Goal: Information Seeking & Learning: Learn about a topic

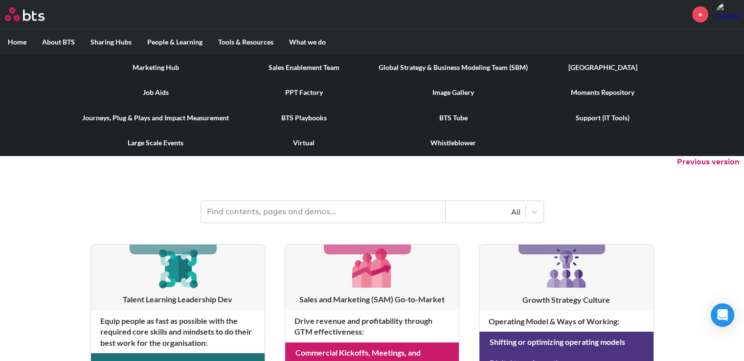
click at [199, 116] on link "Journeys, Plug & Plays and Impact Measurement" at bounding box center [155, 117] width 162 height 25
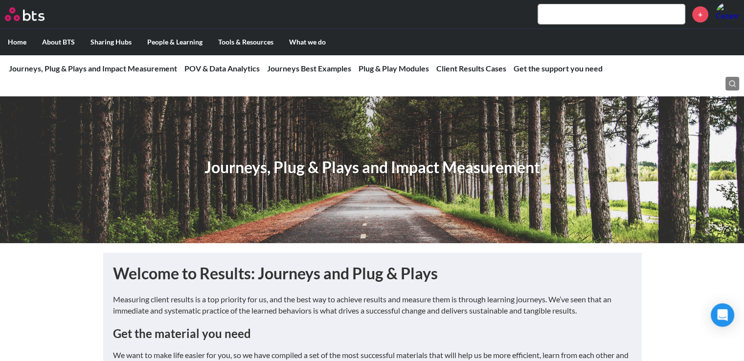
click at [286, 157] on h1 "Journeys, Plug & Plays and Impact Measurement" at bounding box center [372, 168] width 336 height 22
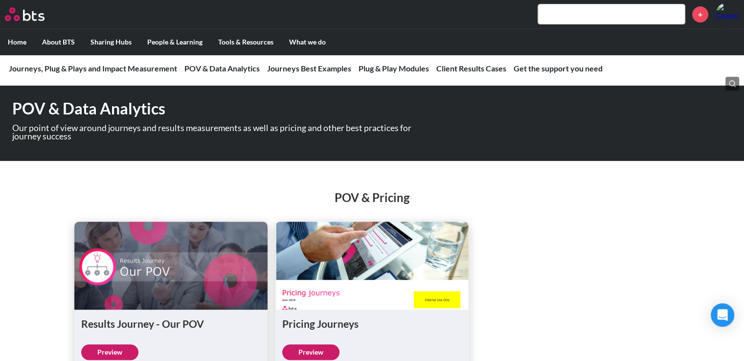
scroll to position [538, 0]
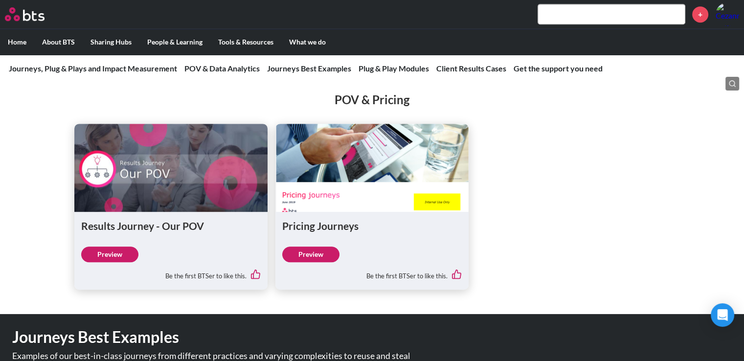
click at [115, 262] on link "Preview" at bounding box center [109, 255] width 57 height 16
click at [311, 262] on link "Preview" at bounding box center [310, 255] width 57 height 16
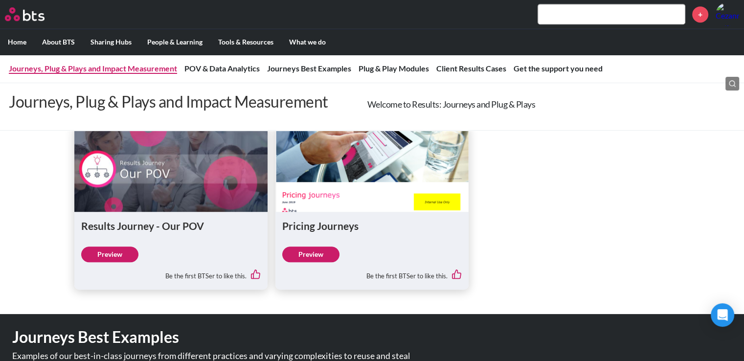
click at [106, 72] on link "Journeys, Plug & Plays and Impact Measurement" at bounding box center [93, 68] width 168 height 9
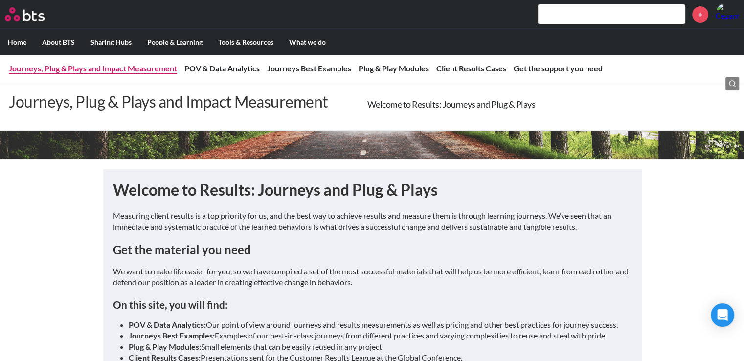
scroll to position [196, 0]
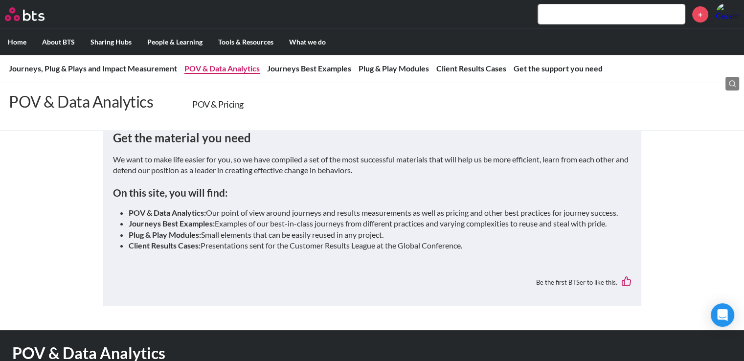
click at [206, 69] on link "POV & Data Analytics" at bounding box center [221, 68] width 75 height 9
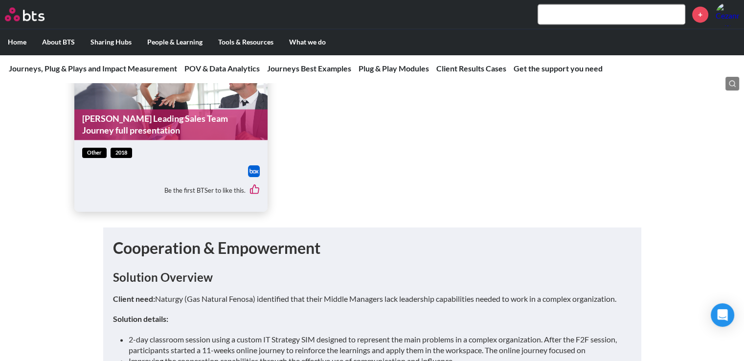
scroll to position [1295, 0]
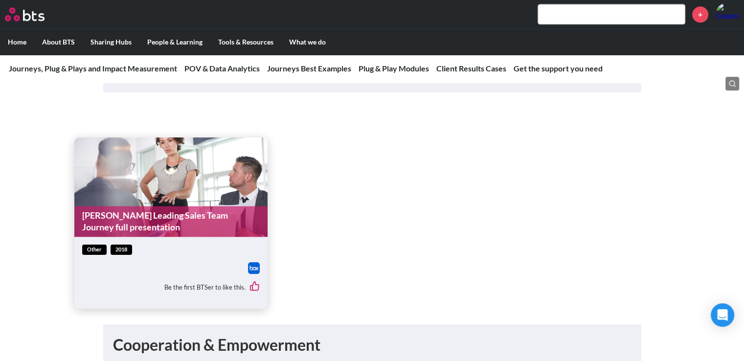
click at [237, 224] on link "Sandvik Leading Sales Team Journey full presentation" at bounding box center [170, 221] width 193 height 31
click at [461, 68] on link "Client Results Cases" at bounding box center [471, 68] width 70 height 9
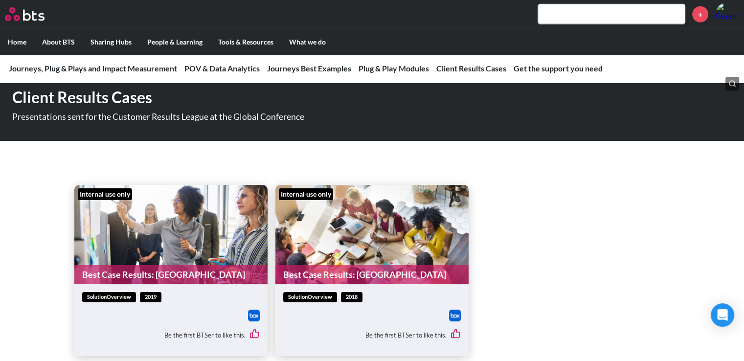
scroll to position [3030, 0]
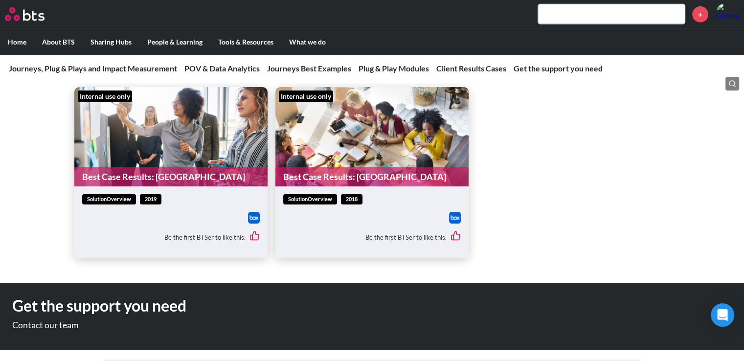
click at [169, 152] on figure "Internal use only Best Case Results: Barcelona" at bounding box center [170, 136] width 193 height 99
click at [164, 117] on figure "Internal use only Best Case Results: Barcelona" at bounding box center [170, 136] width 193 height 99
click at [354, 134] on figure "Internal use only Best Case Results: Prague" at bounding box center [371, 136] width 193 height 99
click at [219, 235] on div "Be the first BTSer to like this." at bounding box center [171, 237] width 178 height 27
click at [247, 217] on div at bounding box center [171, 218] width 178 height 12
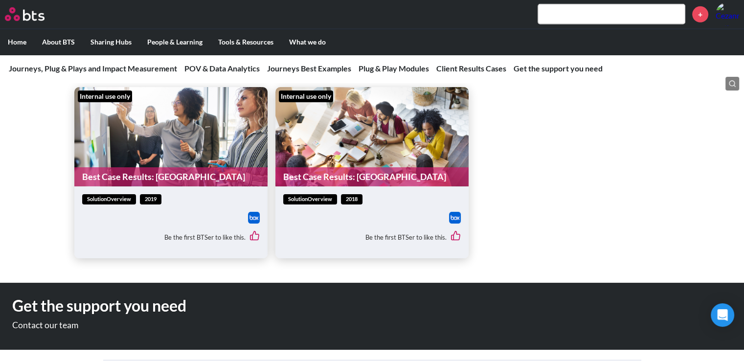
click at [117, 199] on span "solutionOverview" at bounding box center [109, 199] width 54 height 10
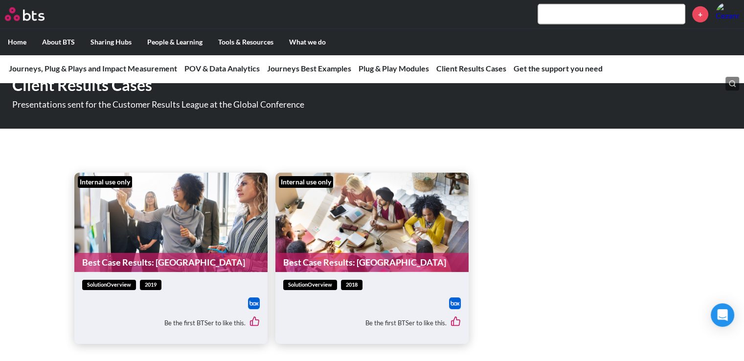
scroll to position [2883, 0]
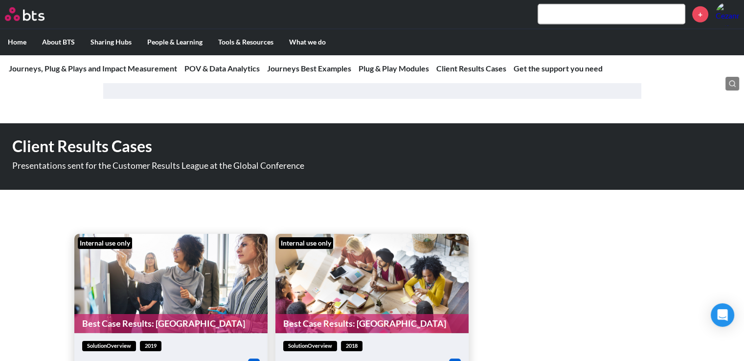
click at [160, 289] on figure "Internal use only Best Case Results: Barcelona" at bounding box center [170, 283] width 193 height 99
click at [312, 293] on figure "Internal use only Best Case Results: Prague" at bounding box center [371, 283] width 193 height 99
click at [468, 65] on link "Client Results Cases" at bounding box center [471, 68] width 70 height 9
click at [468, 67] on link "Client Results Cases" at bounding box center [471, 68] width 70 height 9
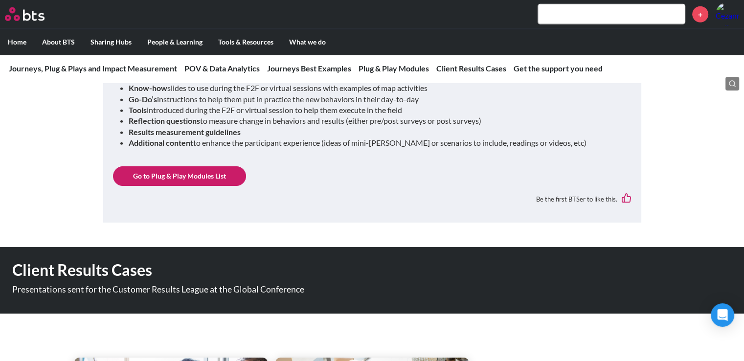
scroll to position [2688, 0]
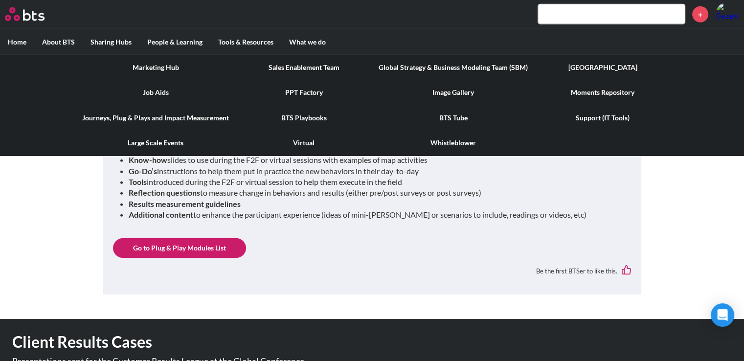
click at [166, 65] on link "Marketing Hub" at bounding box center [155, 67] width 162 height 25
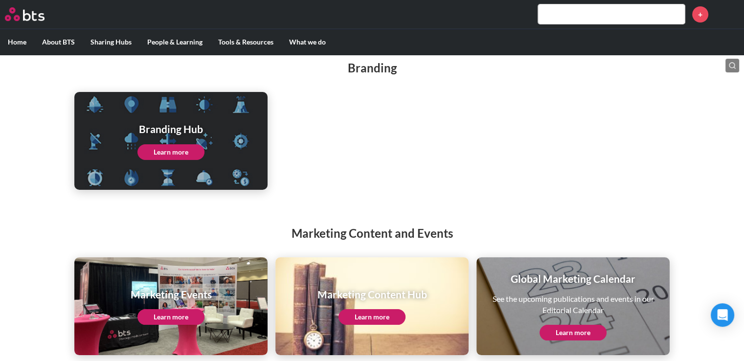
scroll to position [124, 0]
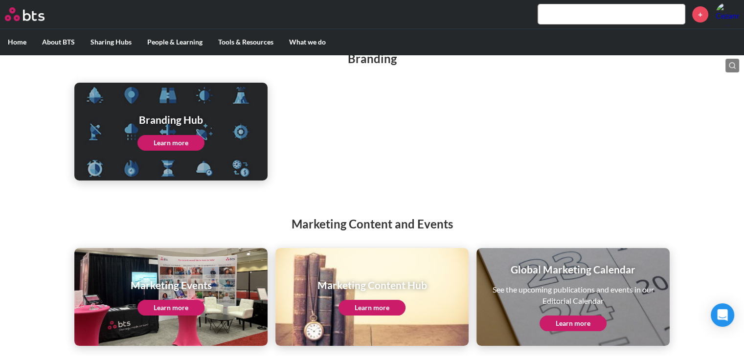
click at [372, 308] on link "Learn more" at bounding box center [371, 308] width 67 height 16
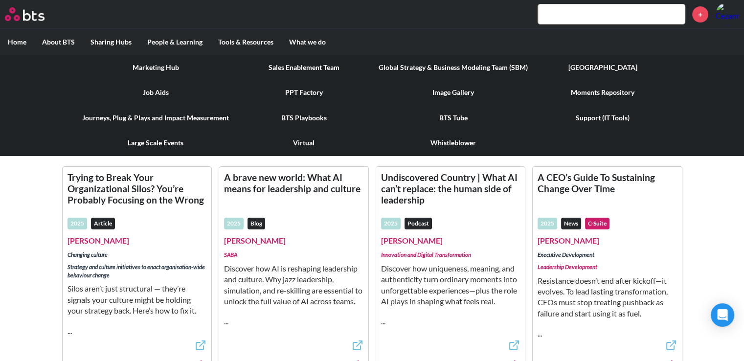
click at [284, 65] on link "Sales Enablement Team" at bounding box center [304, 67] width 134 height 25
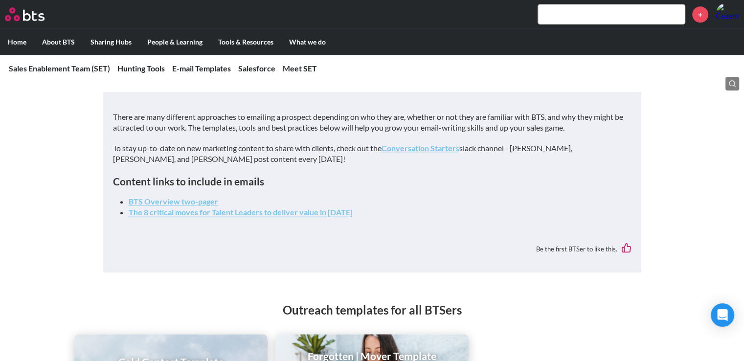
scroll to position [831, 0]
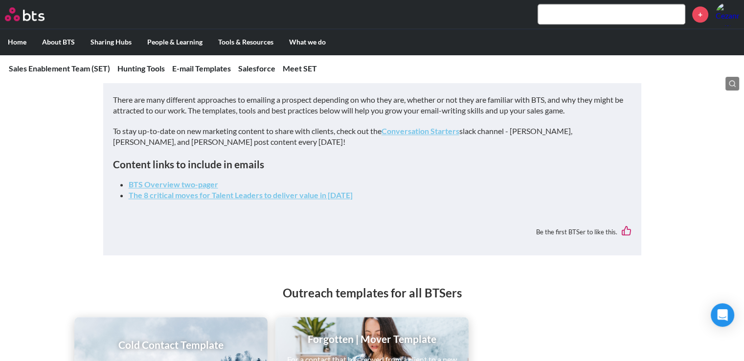
click at [200, 179] on strong "BTS Overview two-pager" at bounding box center [174, 183] width 90 height 9
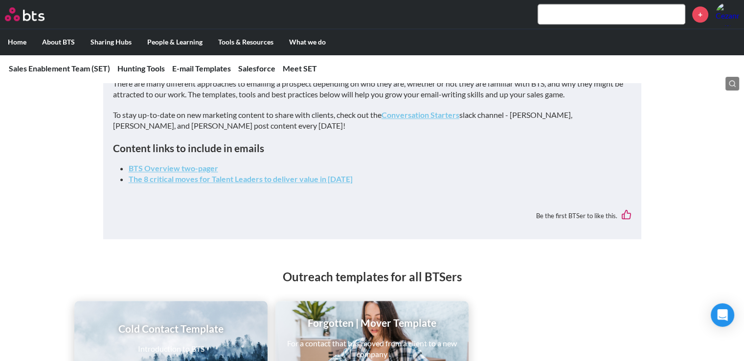
scroll to position [783, 0]
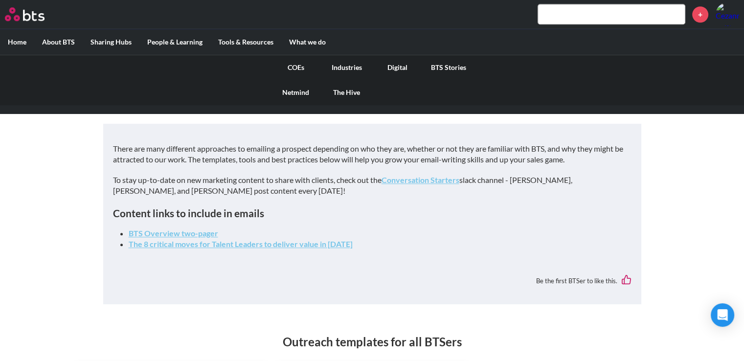
click at [302, 65] on link "COEs" at bounding box center [295, 67] width 51 height 25
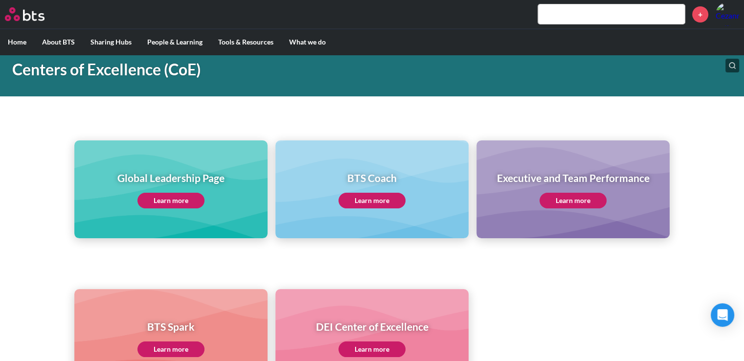
scroll to position [98, 0]
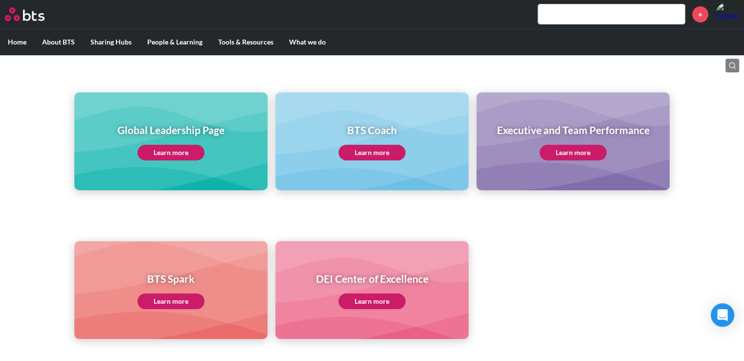
click at [164, 153] on link "Learn more" at bounding box center [170, 153] width 67 height 16
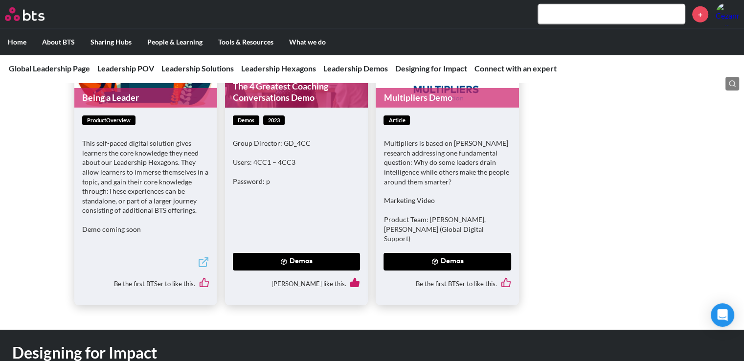
scroll to position [2935, 0]
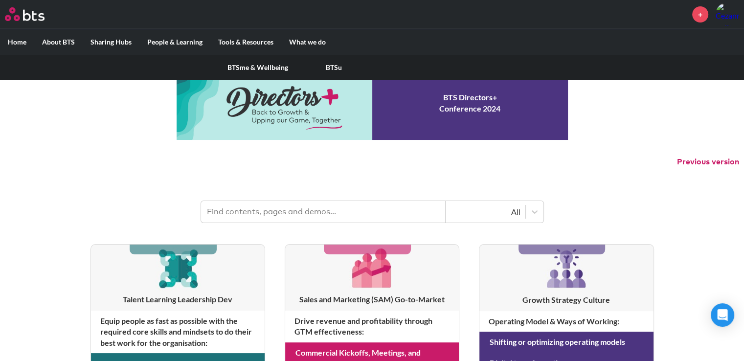
click at [188, 61] on div "BTSme & Wellbeing BTSu" at bounding box center [372, 67] width 744 height 25
click at [340, 68] on link "BTSu" at bounding box center [334, 67] width 76 height 25
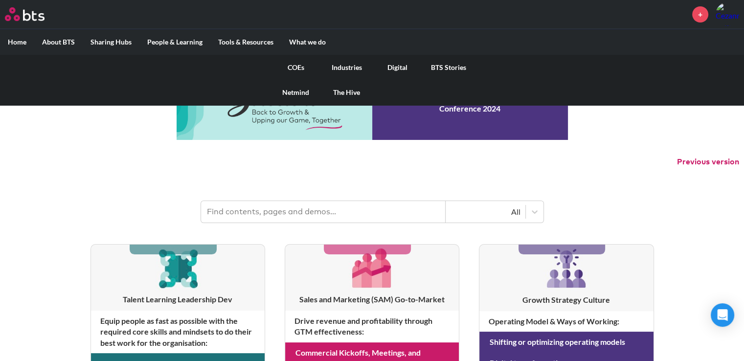
click at [450, 66] on link "BTS Stories" at bounding box center [448, 67] width 51 height 25
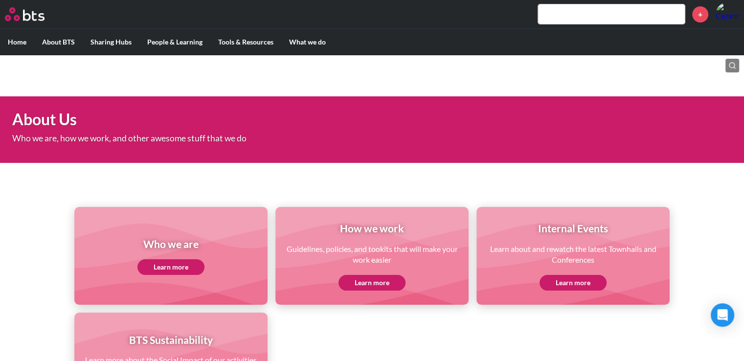
scroll to position [98, 0]
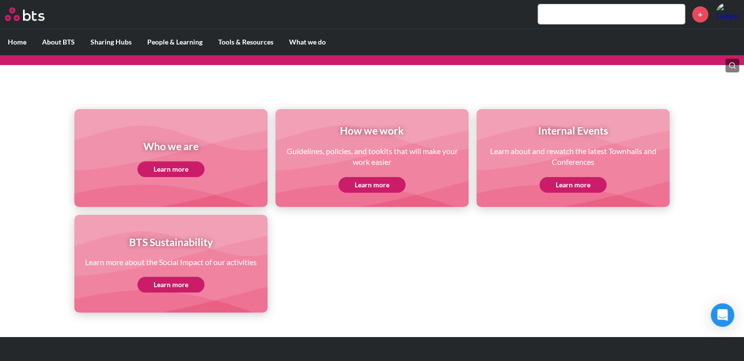
click at [155, 168] on link "Learn more" at bounding box center [170, 169] width 67 height 16
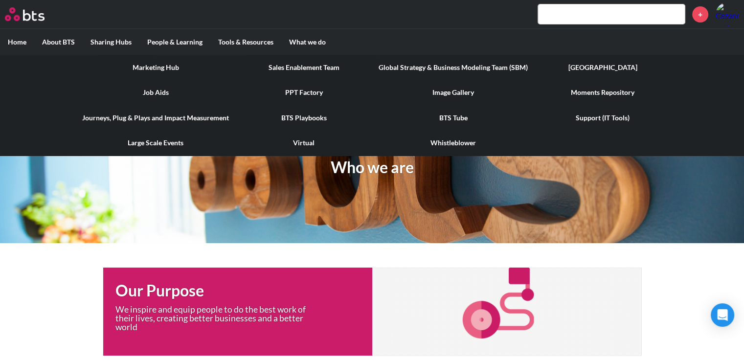
click at [165, 95] on link "Job Aids" at bounding box center [155, 92] width 162 height 25
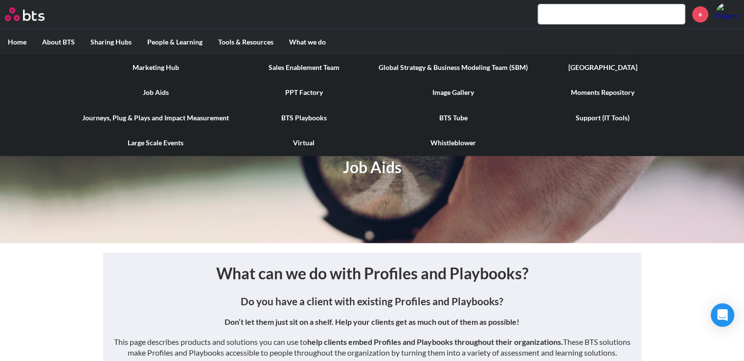
click at [299, 68] on link "Sales Enablement Team" at bounding box center [304, 67] width 134 height 25
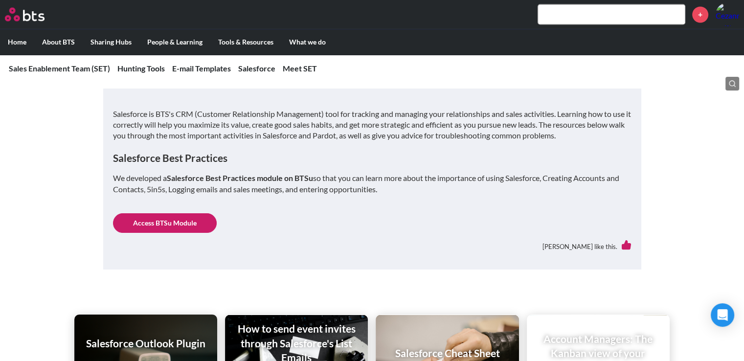
scroll to position [1565, 0]
